Goal: Check status: Check status

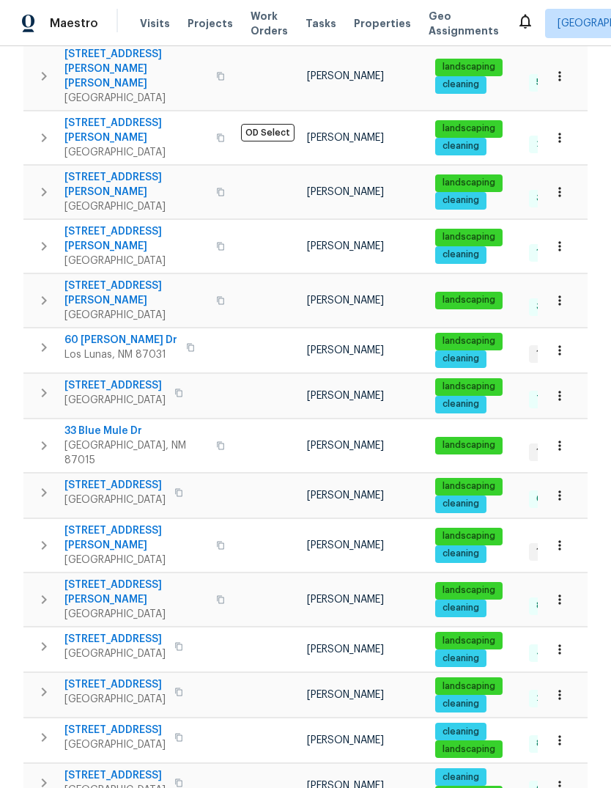
scroll to position [613, 0]
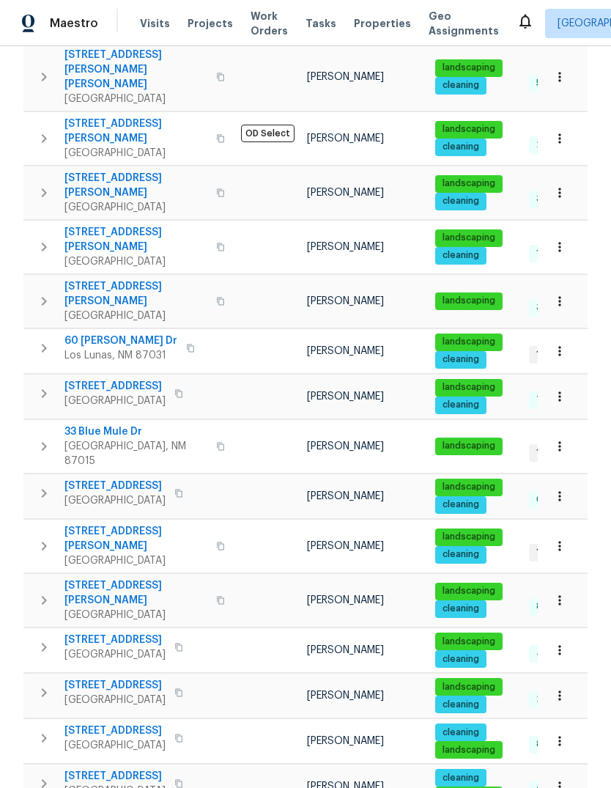
click at [108, 424] on span "33 Blue Mule Dr" at bounding box center [135, 431] width 143 height 15
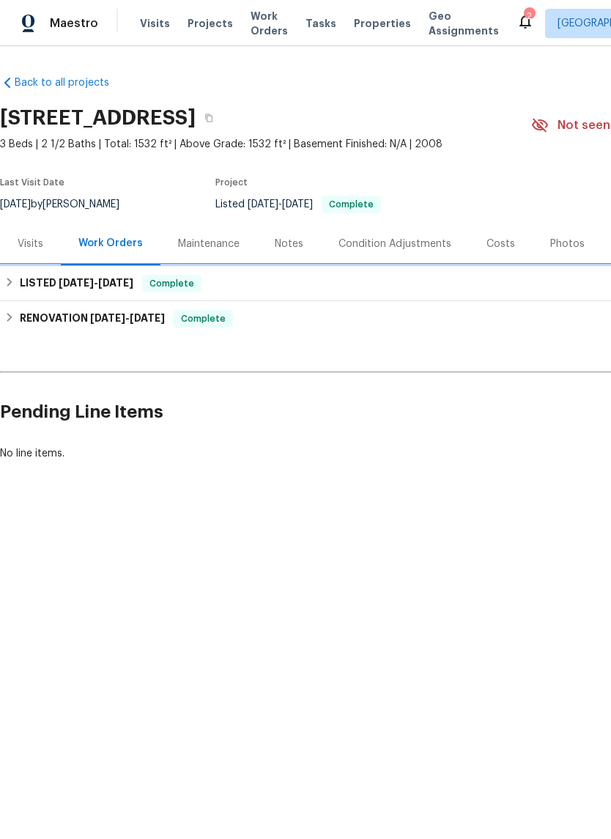
click at [55, 278] on h6 "LISTED [DATE] - [DATE]" at bounding box center [77, 284] width 114 height 18
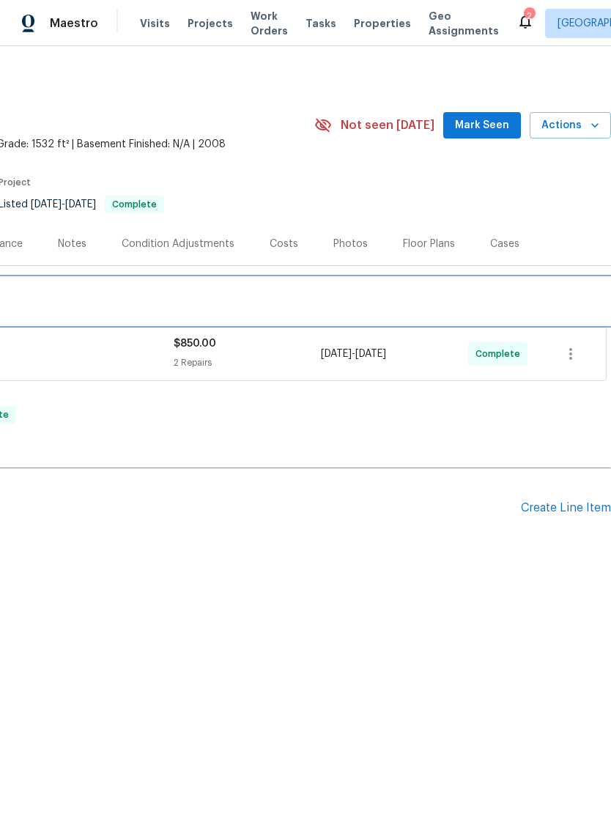
scroll to position [0, 217]
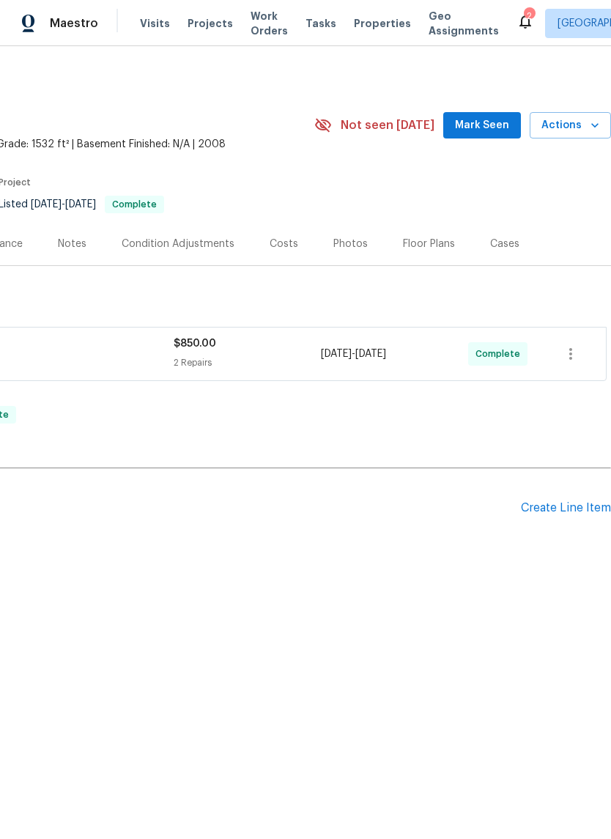
click at [490, 122] on span "Mark Seen" at bounding box center [482, 126] width 54 height 18
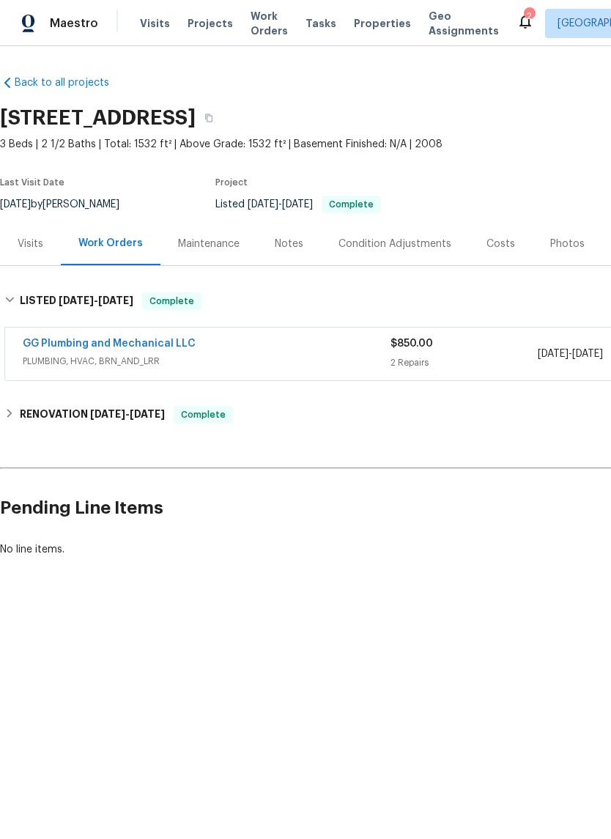
scroll to position [0, 0]
click at [152, 344] on link "GG Plumbing and Mechanical LLC" at bounding box center [109, 344] width 173 height 10
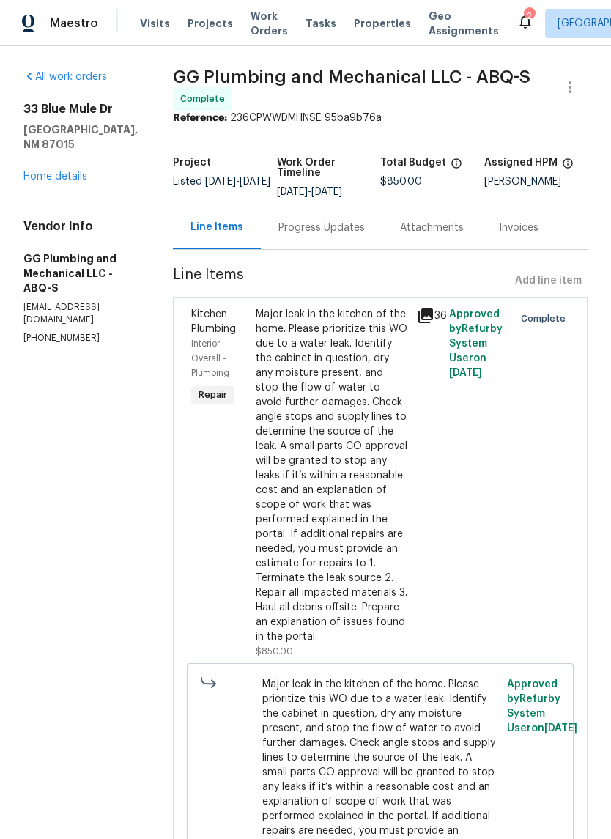
click at [344, 235] on div "Progress Updates" at bounding box center [322, 228] width 86 height 15
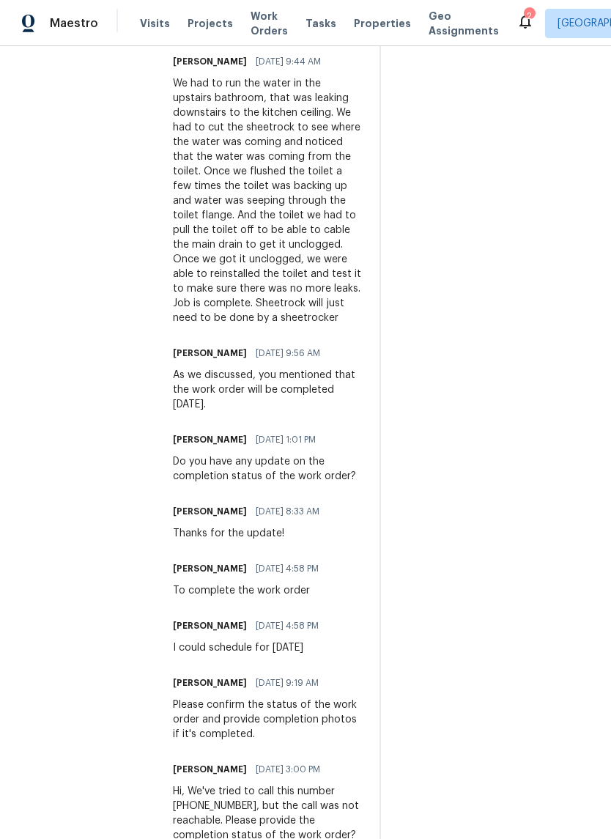
scroll to position [564, 0]
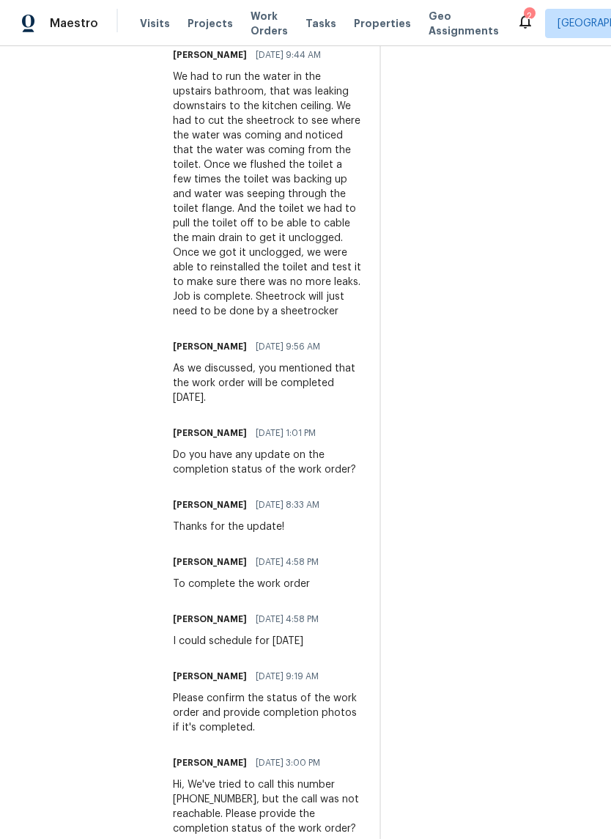
click at [333, 256] on div "We had to run the water in the upstairs bathroom, that was leaking downstairs t…" at bounding box center [267, 194] width 189 height 249
